Goal: Transaction & Acquisition: Purchase product/service

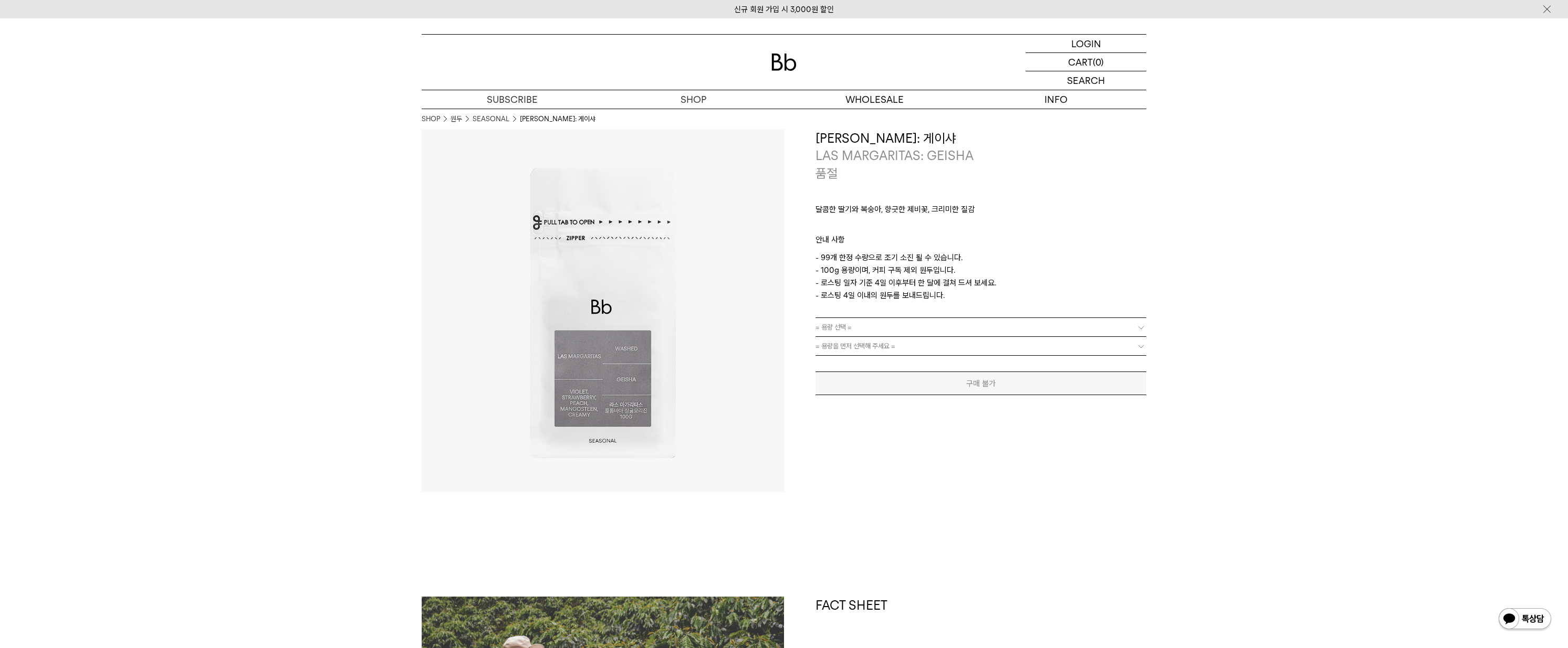
click at [484, 120] on link "SEASONAL" at bounding box center [491, 119] width 37 height 10
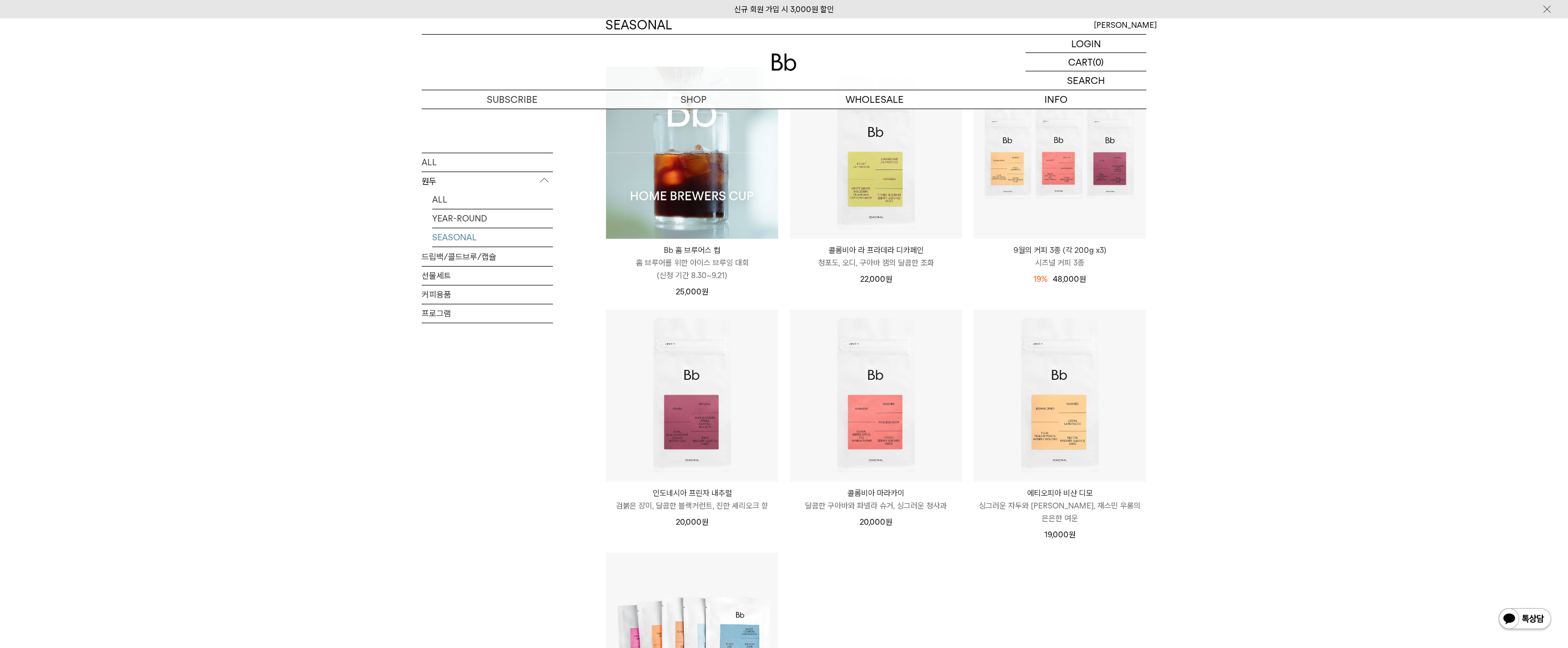
scroll to position [158, 0]
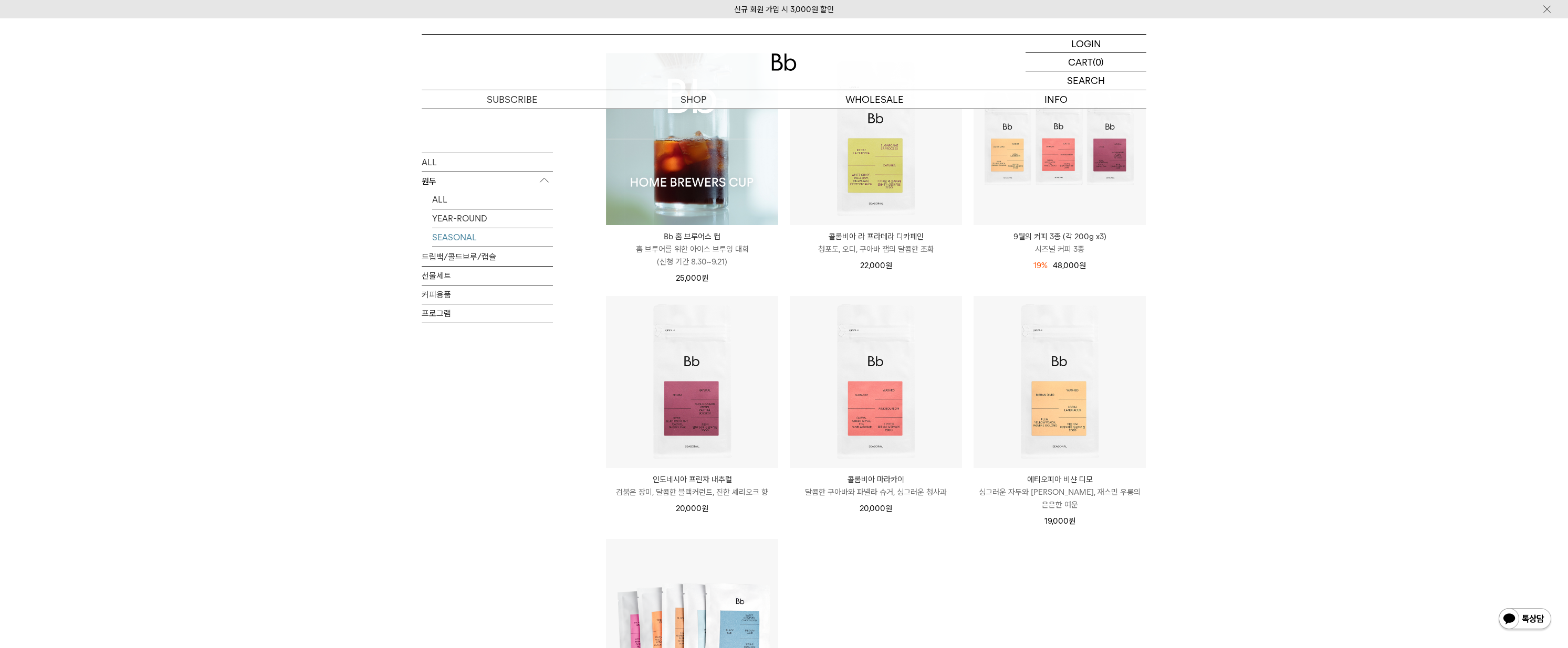
click at [453, 217] on link "YEAR-ROUND" at bounding box center [492, 218] width 121 height 18
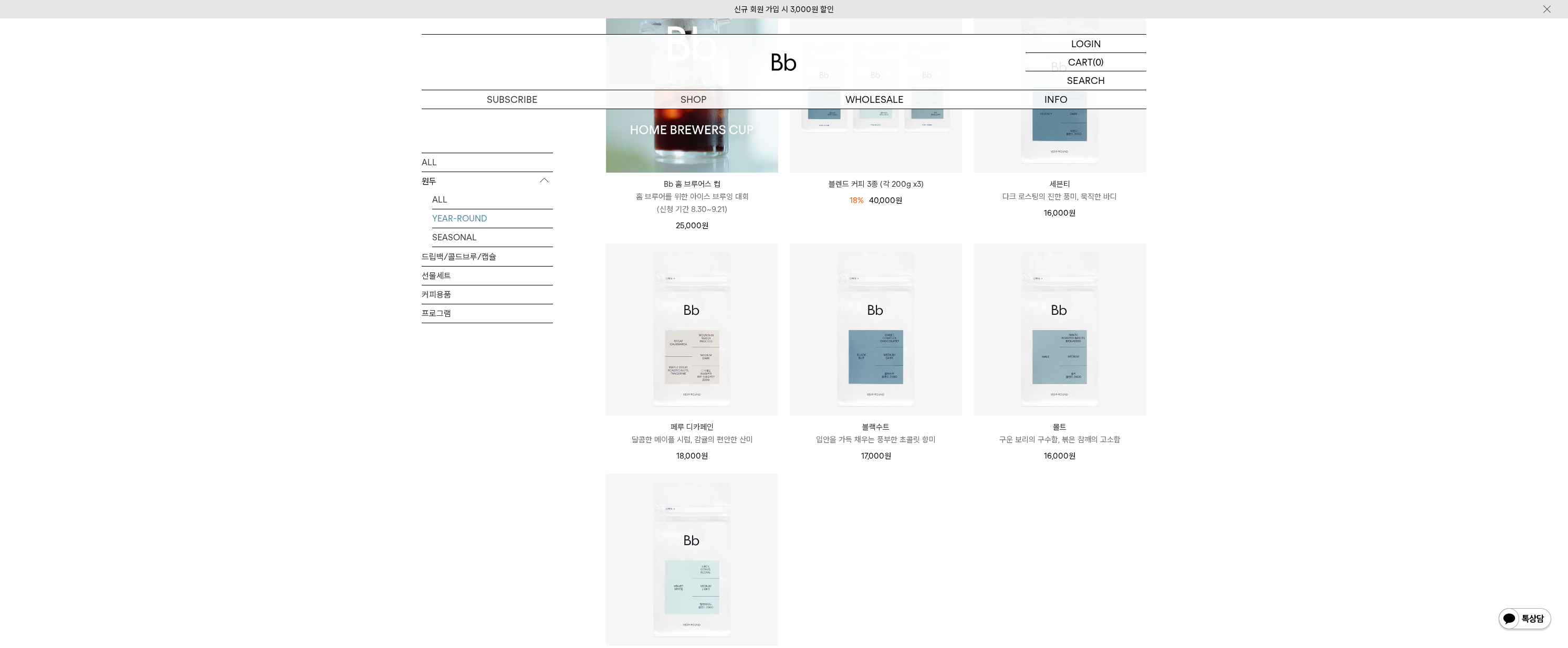
scroll to position [420, 0]
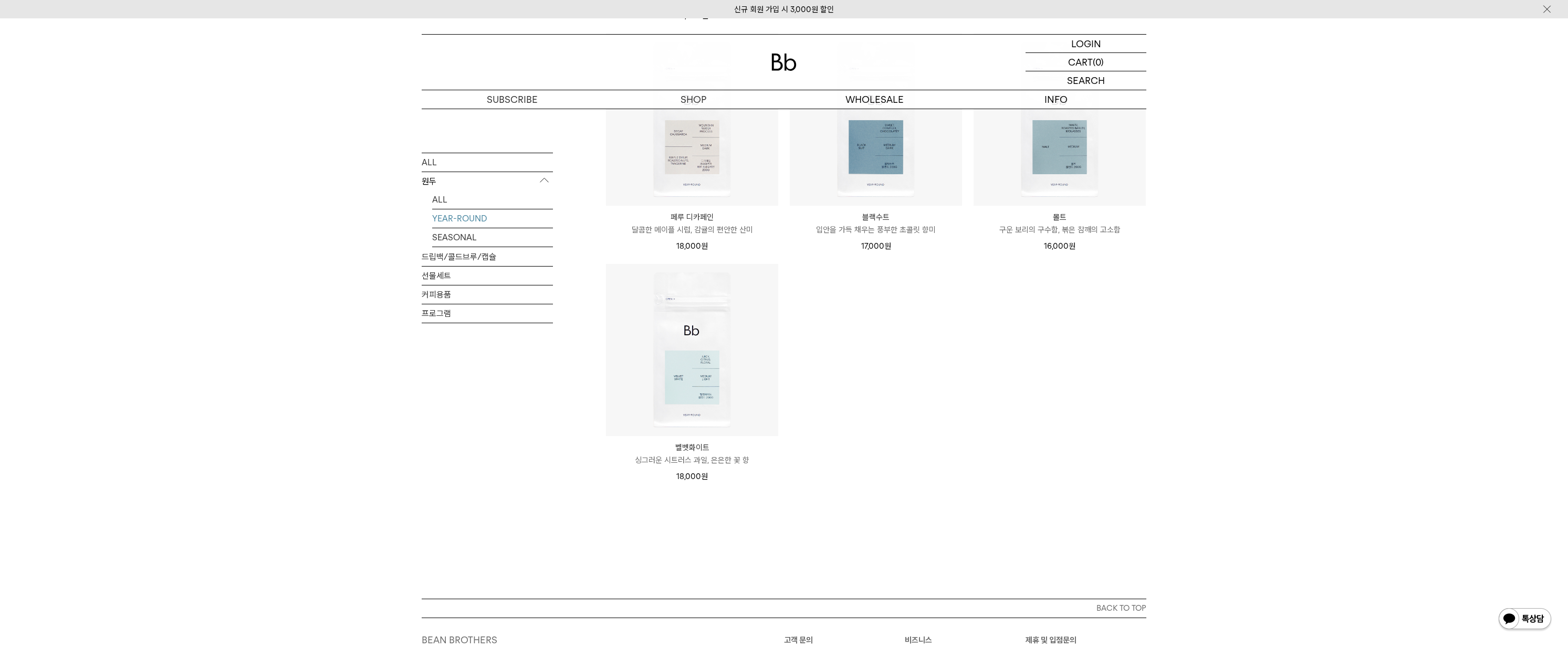
click at [439, 201] on link "ALL" at bounding box center [492, 199] width 121 height 18
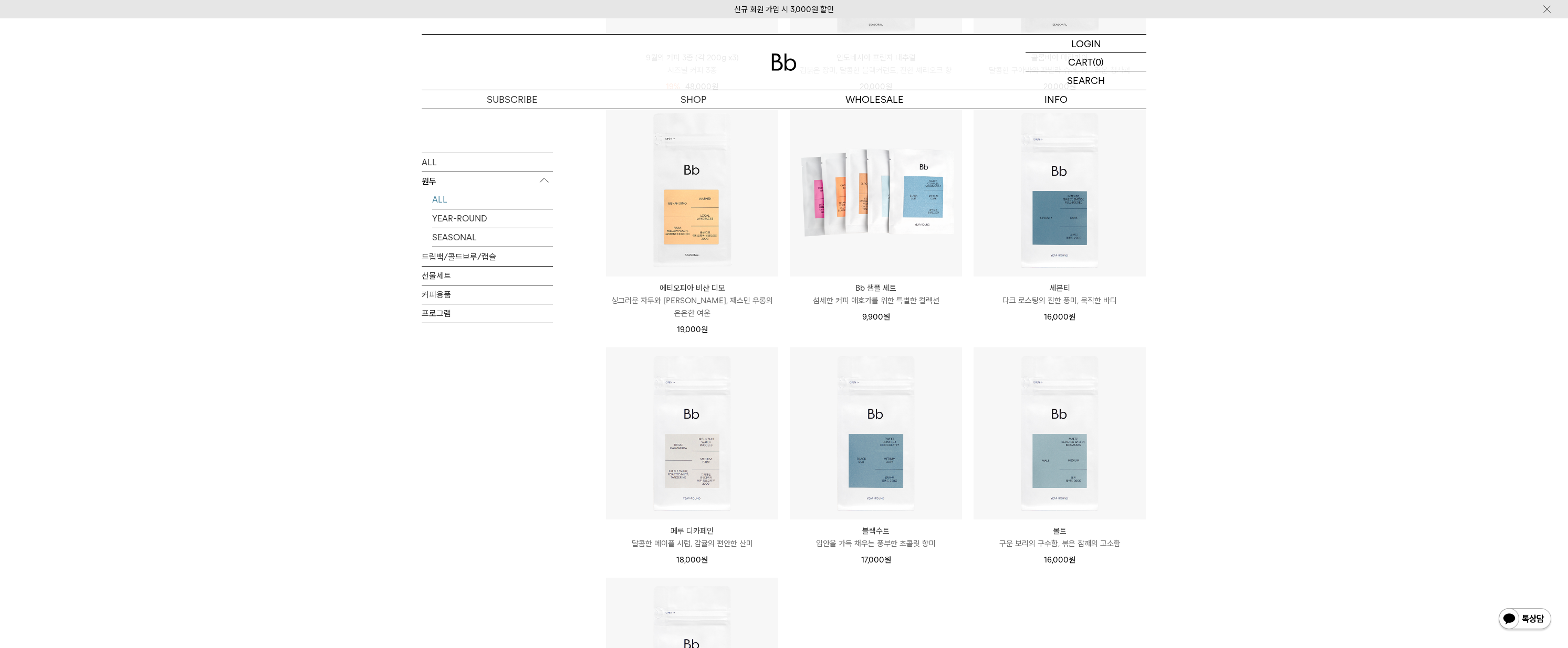
scroll to position [577, 0]
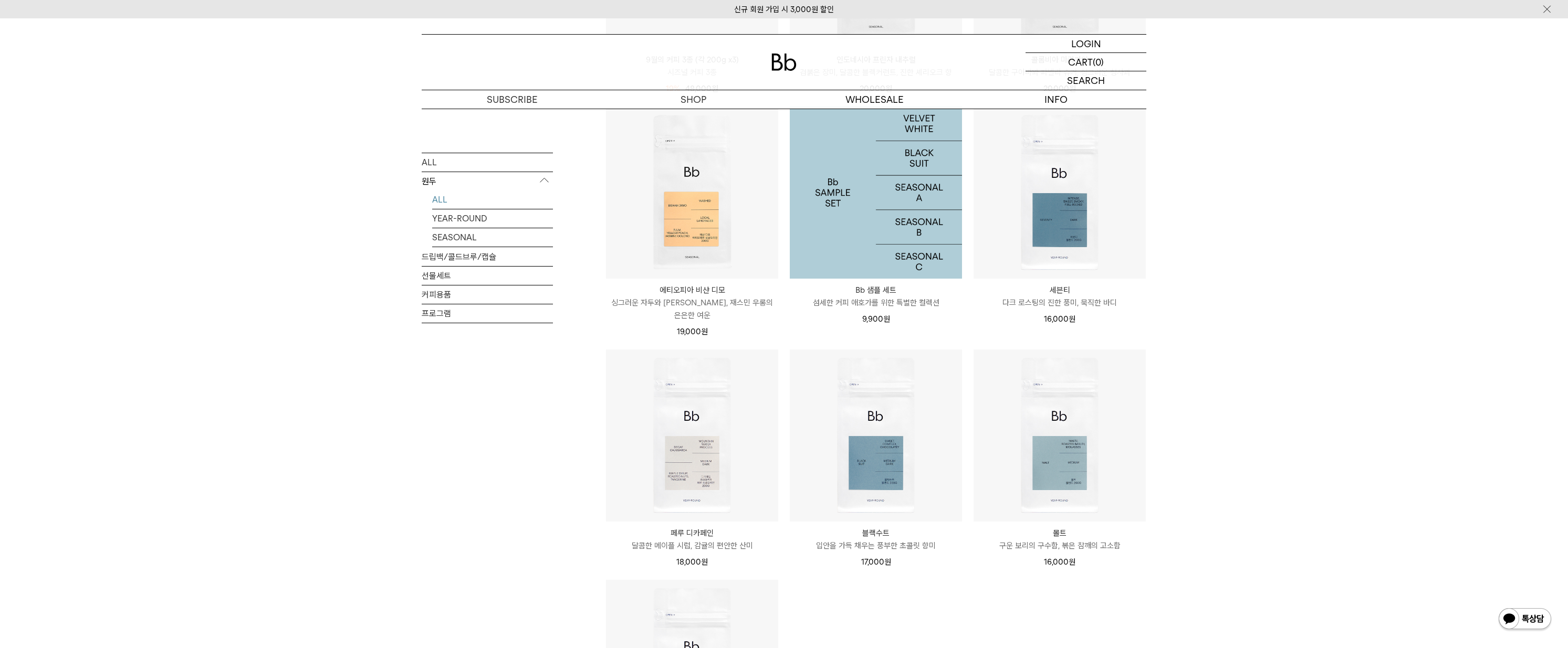
click at [858, 212] on img at bounding box center [876, 193] width 173 height 172
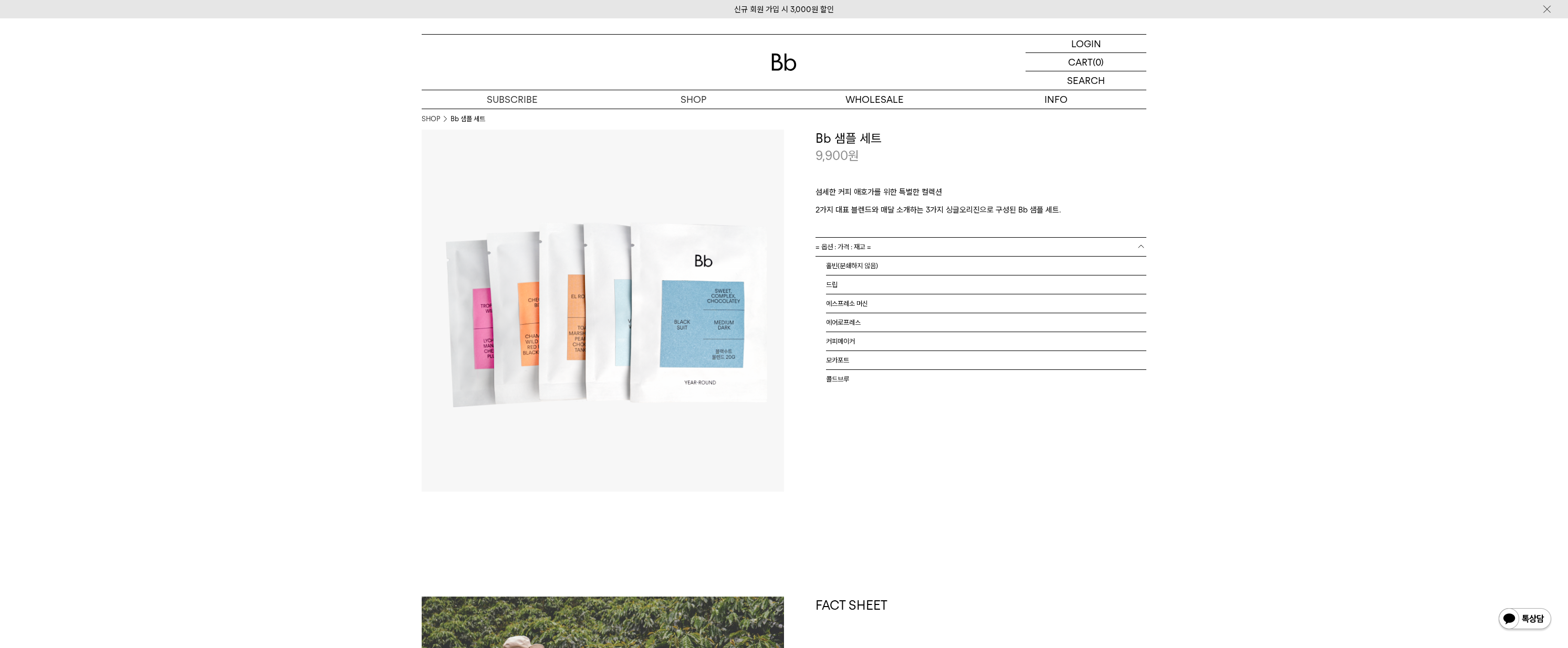
click at [918, 248] on link "= 옵션 : 가격 : 재고 =" at bounding box center [981, 247] width 331 height 18
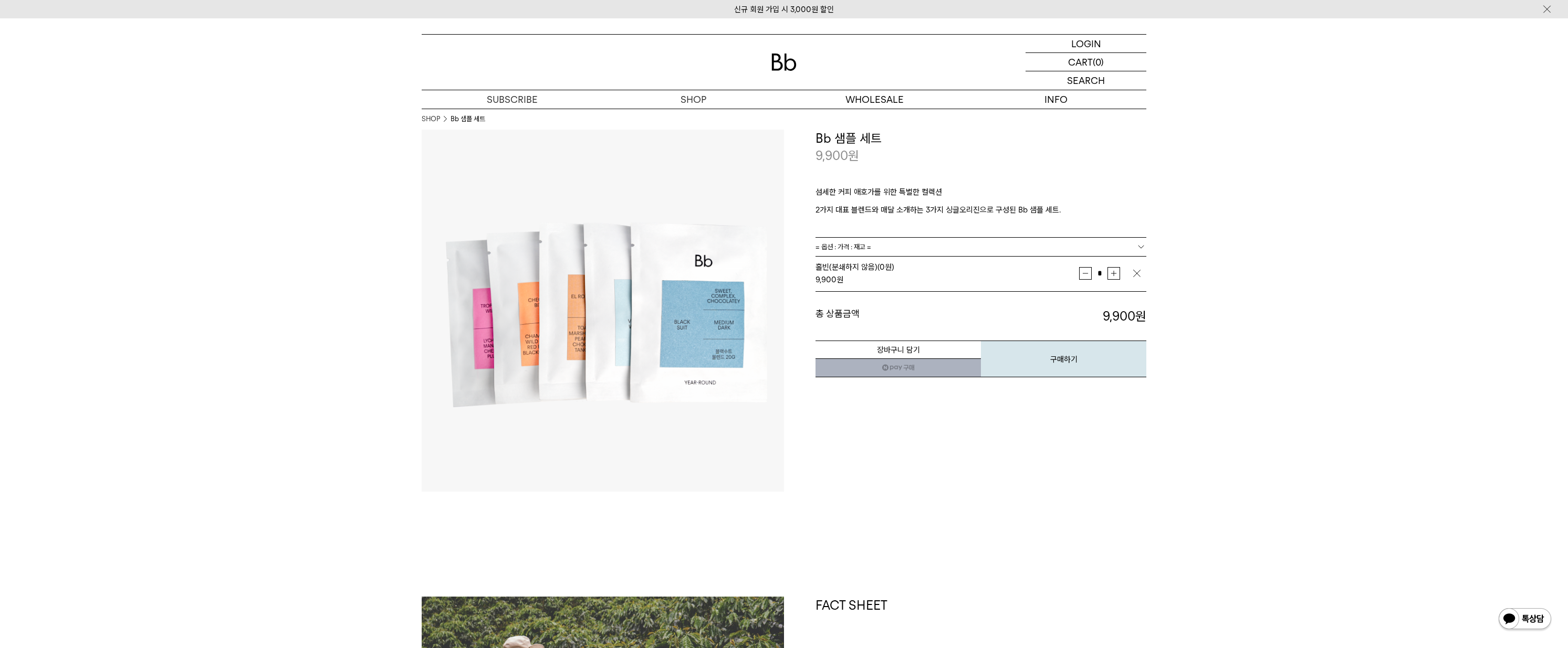
click at [910, 478] on div "**********" at bounding box center [965, 311] width 362 height 362
click at [1076, 366] on button "구매하기" at bounding box center [1063, 359] width 165 height 37
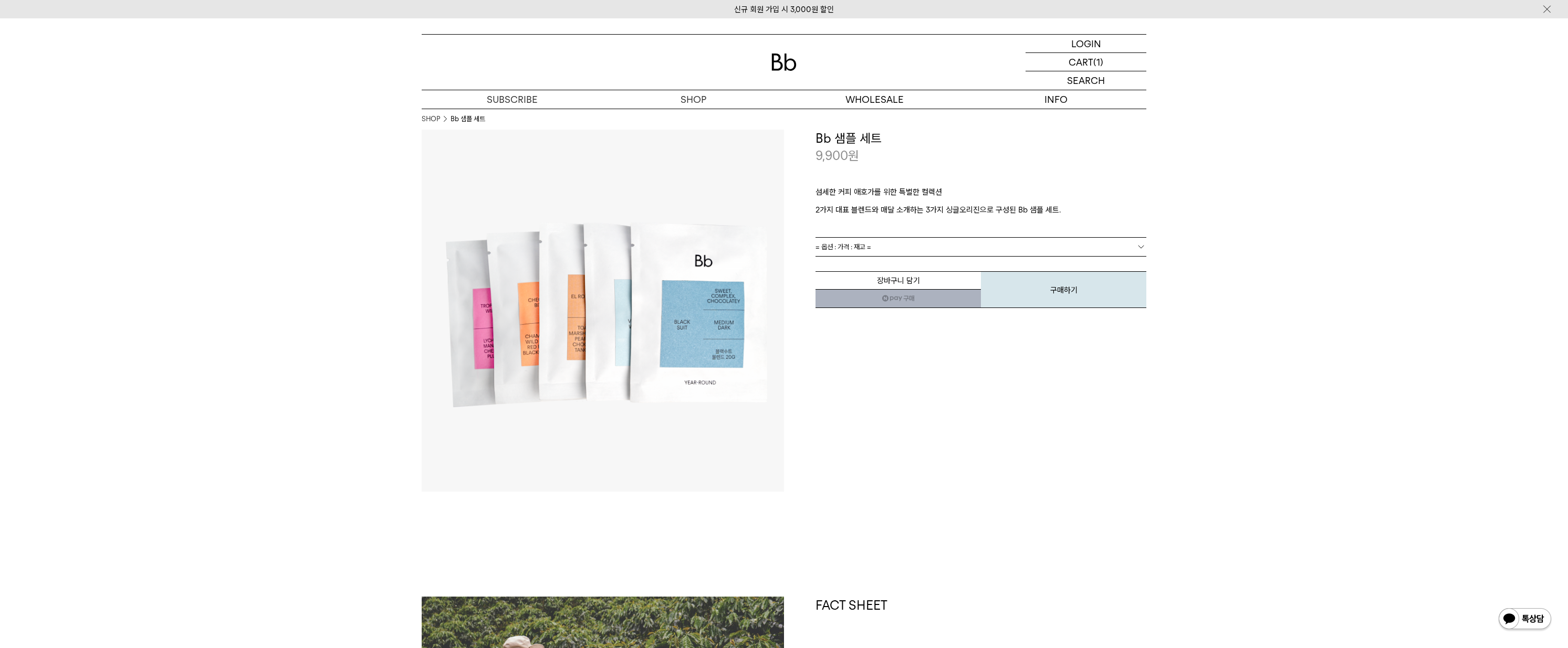
click at [899, 299] on link "네이버페이 구매하기" at bounding box center [898, 298] width 165 height 19
click at [1036, 289] on button "구매하기" at bounding box center [1063, 290] width 165 height 37
click at [1035, 242] on link "= 옵션 : 가격 : 재고 =" at bounding box center [981, 247] width 331 height 18
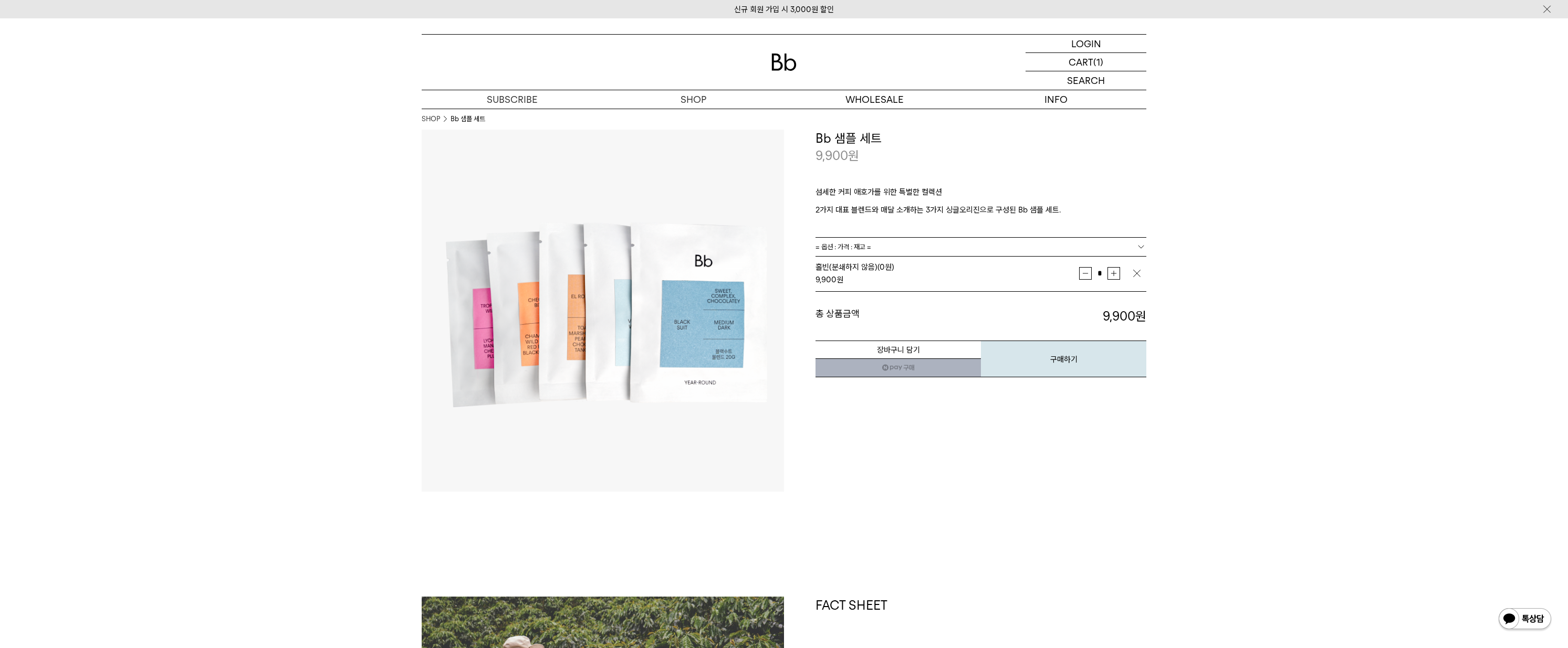
click at [1070, 358] on button "구매하기" at bounding box center [1063, 359] width 165 height 37
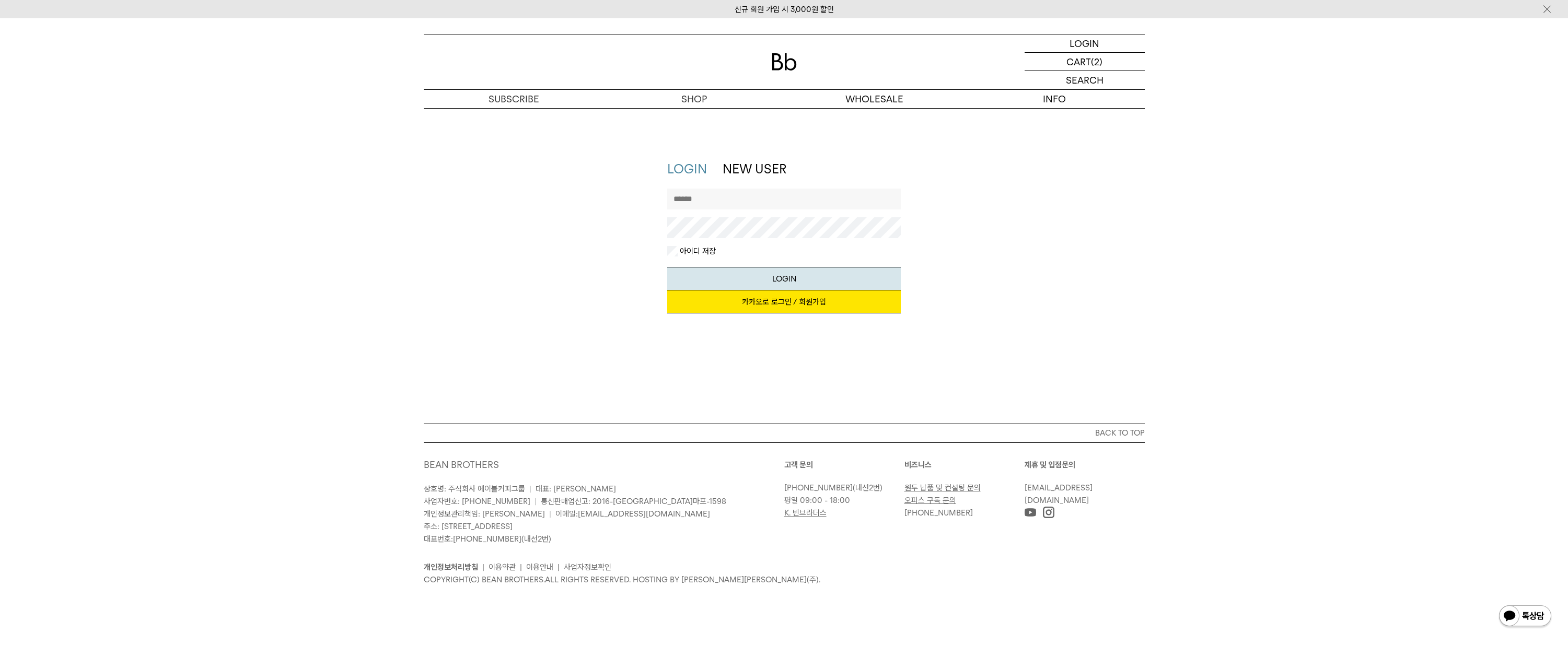
click at [718, 200] on input "text" at bounding box center [784, 199] width 234 height 21
type input "********"
click at [667, 267] on button "LOGIN" at bounding box center [784, 279] width 234 height 24
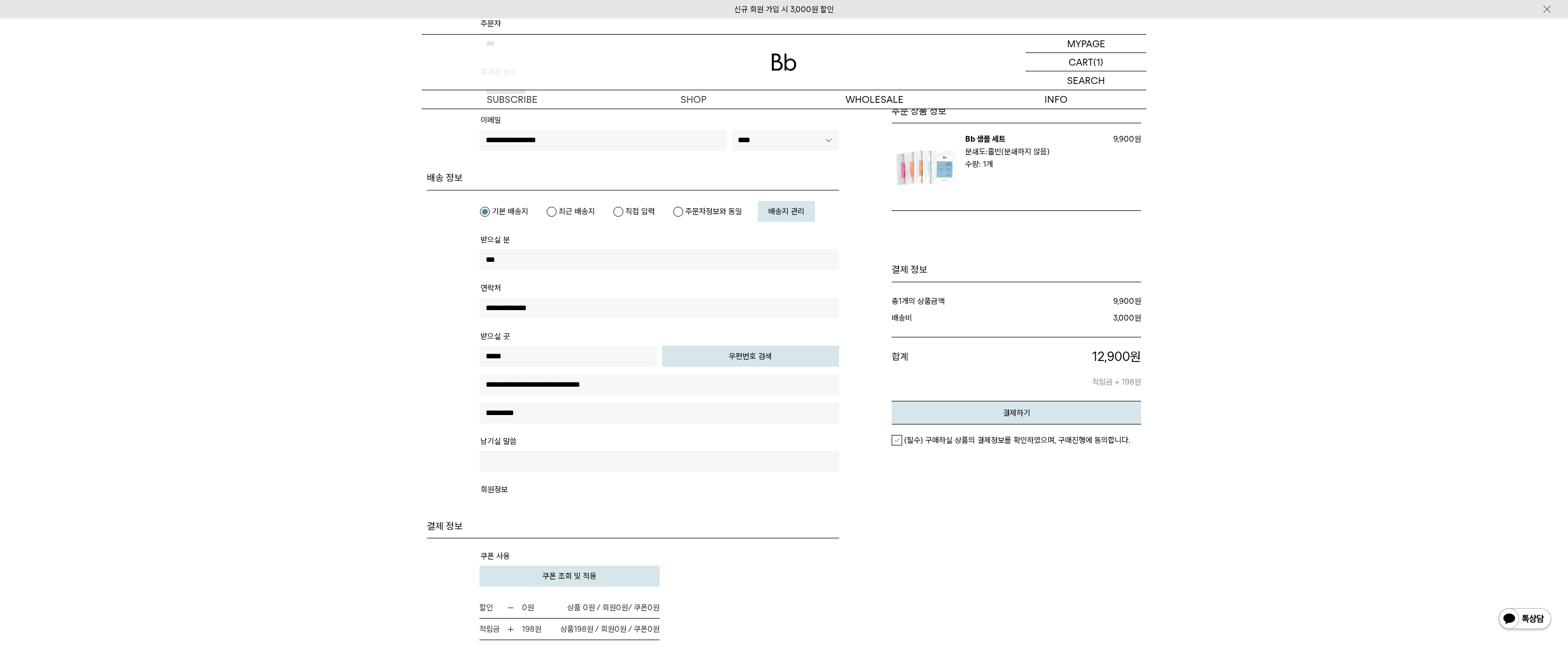
scroll to position [53, 0]
